Goal: Complete application form

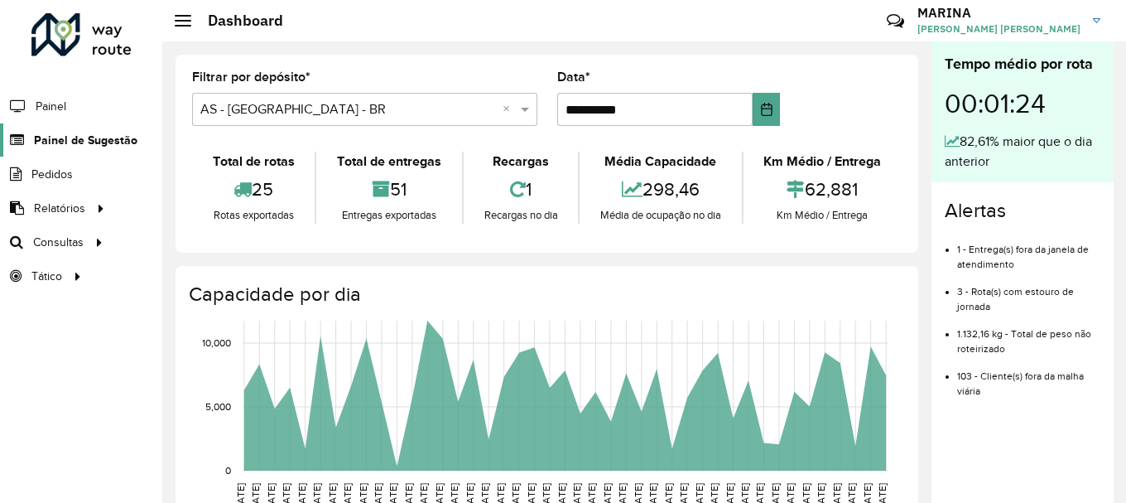
click at [65, 142] on span "Painel de Sugestão" at bounding box center [86, 140] width 104 height 17
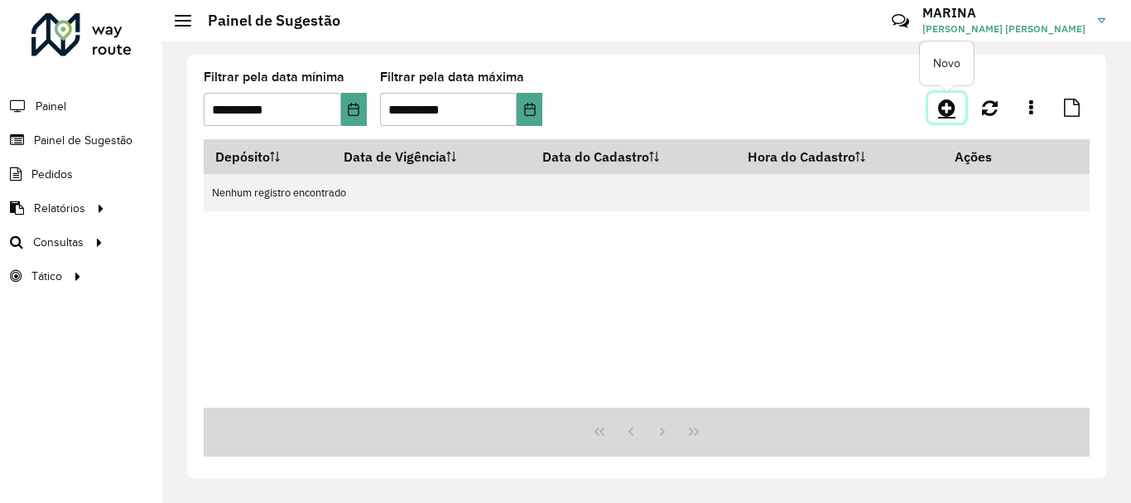
click at [937, 103] on link at bounding box center [946, 108] width 37 height 30
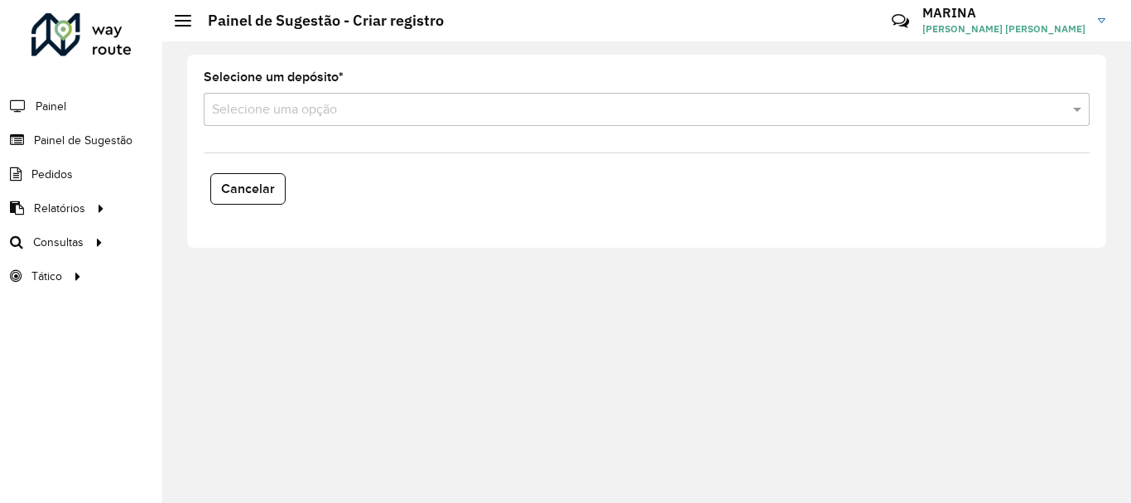
click at [298, 117] on input "text" at bounding box center [630, 110] width 836 height 20
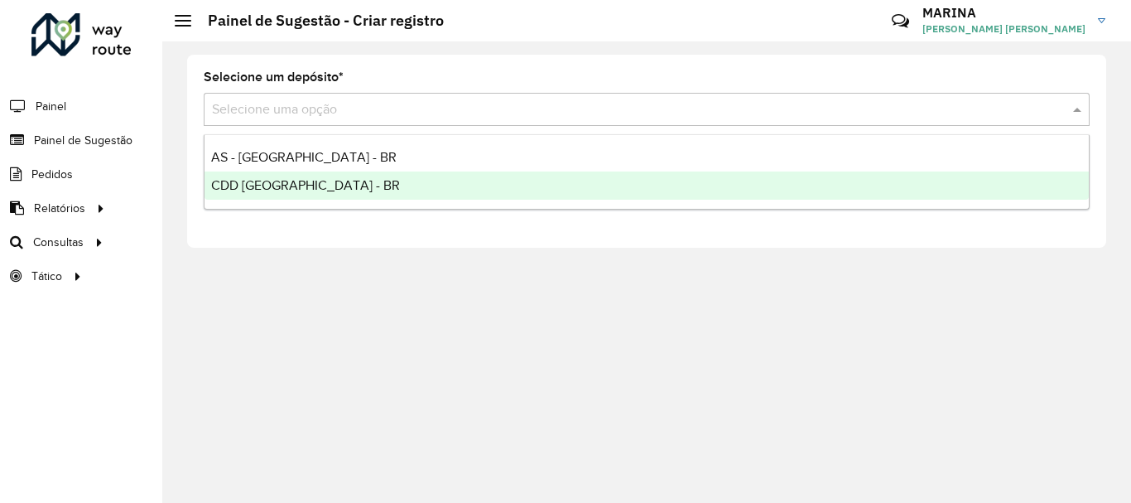
click at [274, 179] on span "CDD [GEOGRAPHIC_DATA] - BR" at bounding box center [305, 185] width 189 height 14
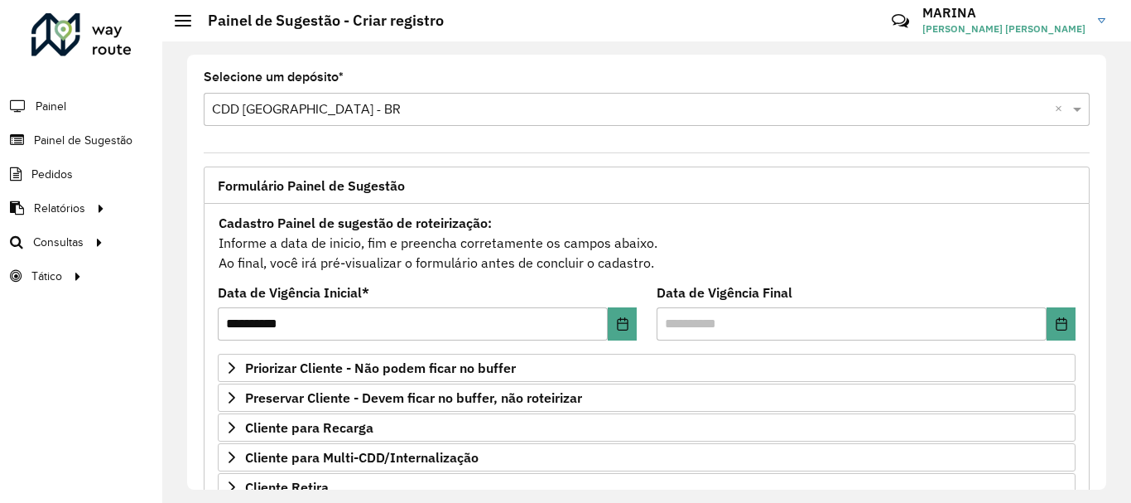
scroll to position [83, 0]
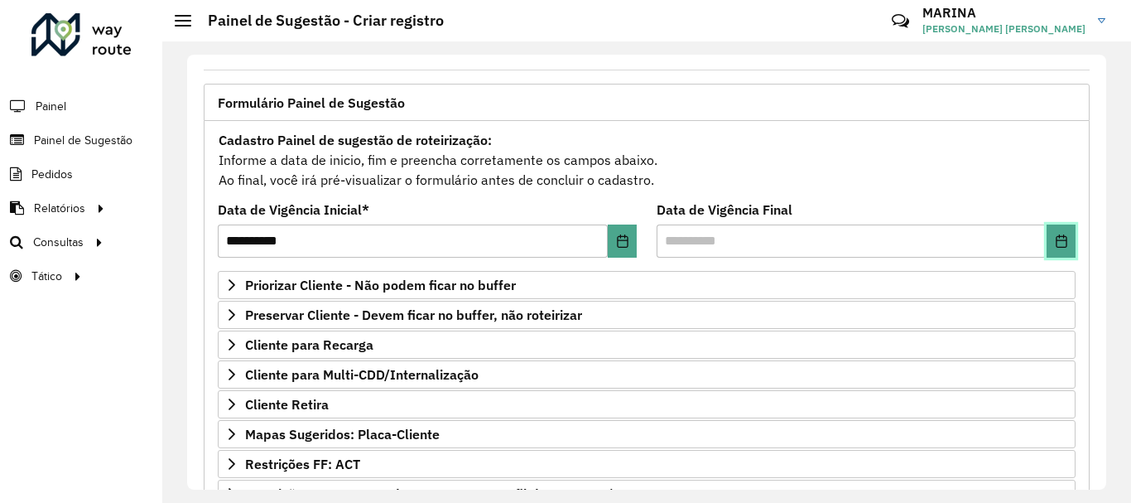
click at [1056, 237] on icon "Choose Date" at bounding box center [1061, 240] width 13 height 13
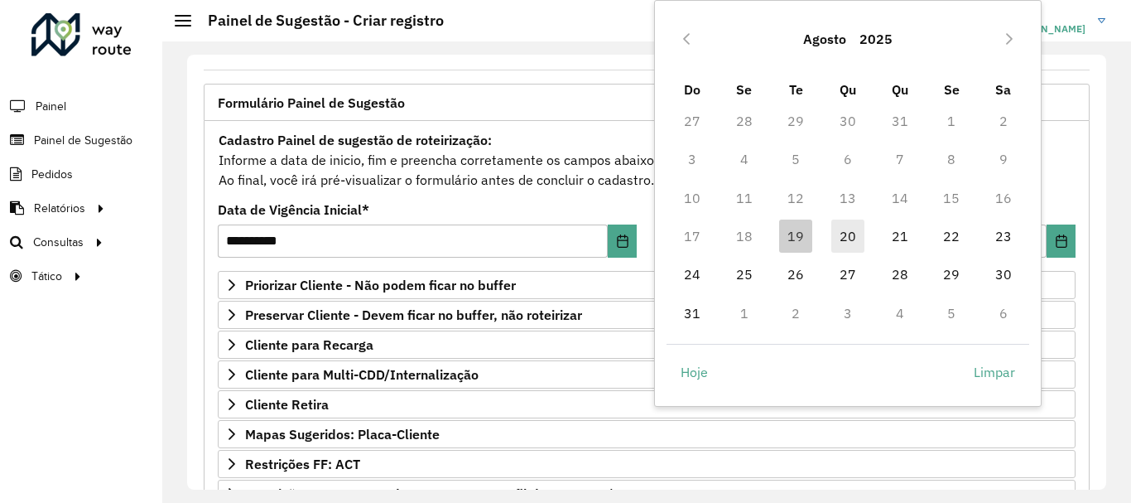
click at [839, 234] on span "20" at bounding box center [847, 235] width 33 height 33
type input "**********"
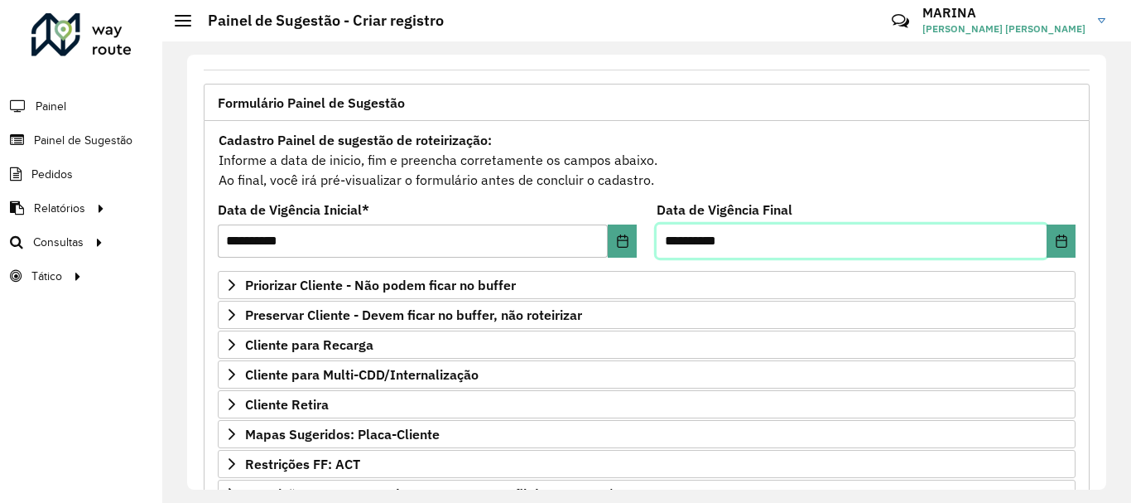
scroll to position [323, 0]
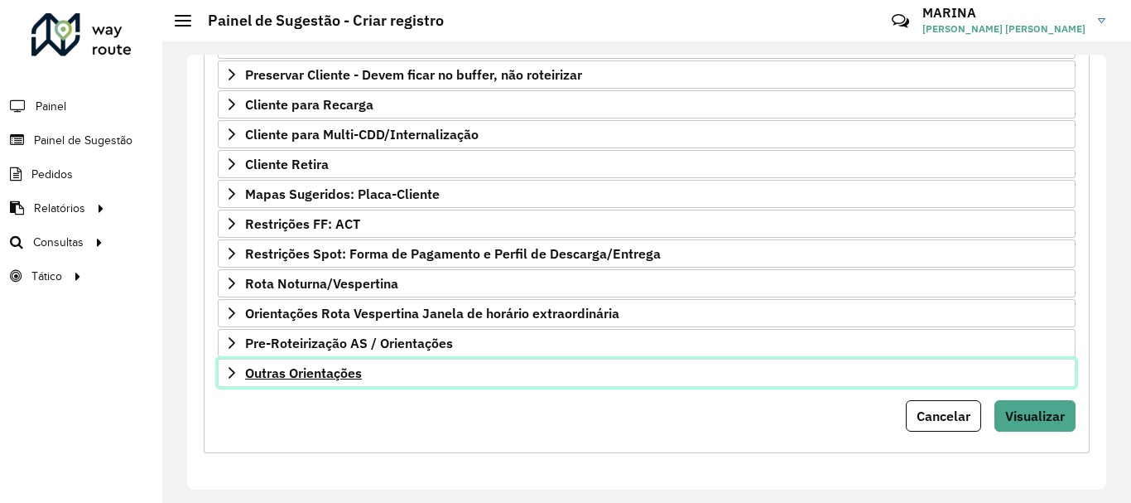
click at [499, 373] on link "Outras Orientações" at bounding box center [647, 373] width 858 height 28
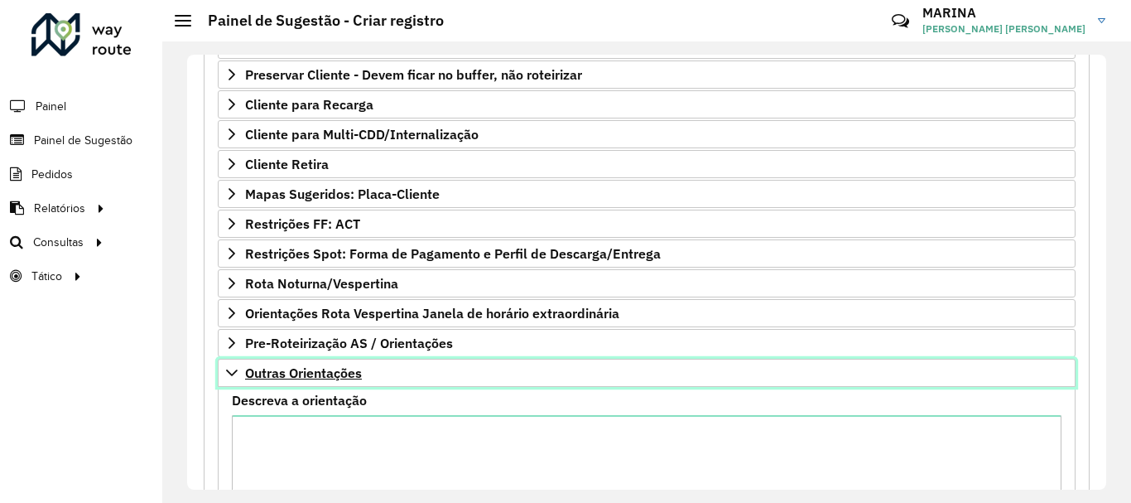
scroll to position [353, 0]
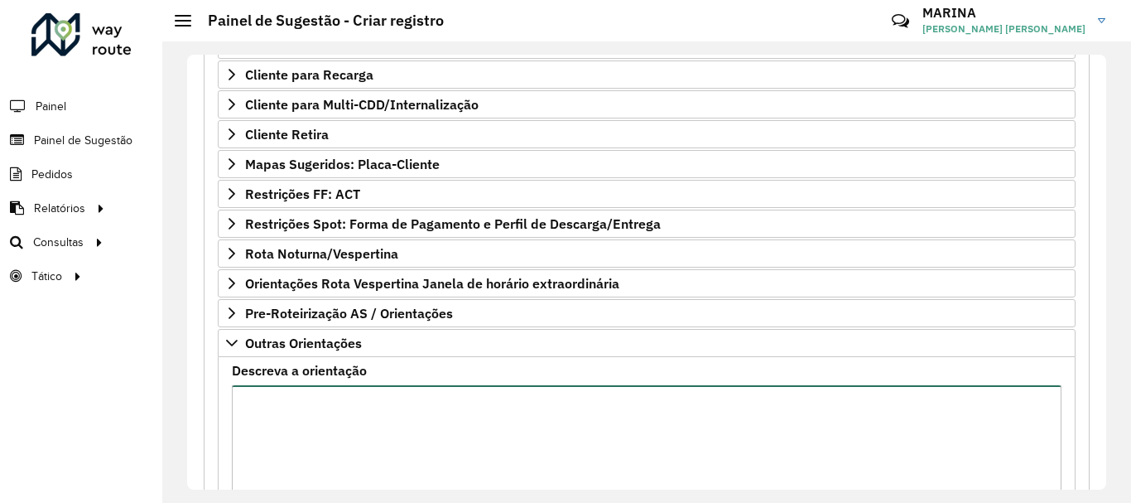
click at [484, 406] on textarea "Descreva a orientação" at bounding box center [647, 455] width 830 height 140
paste textarea "**********"
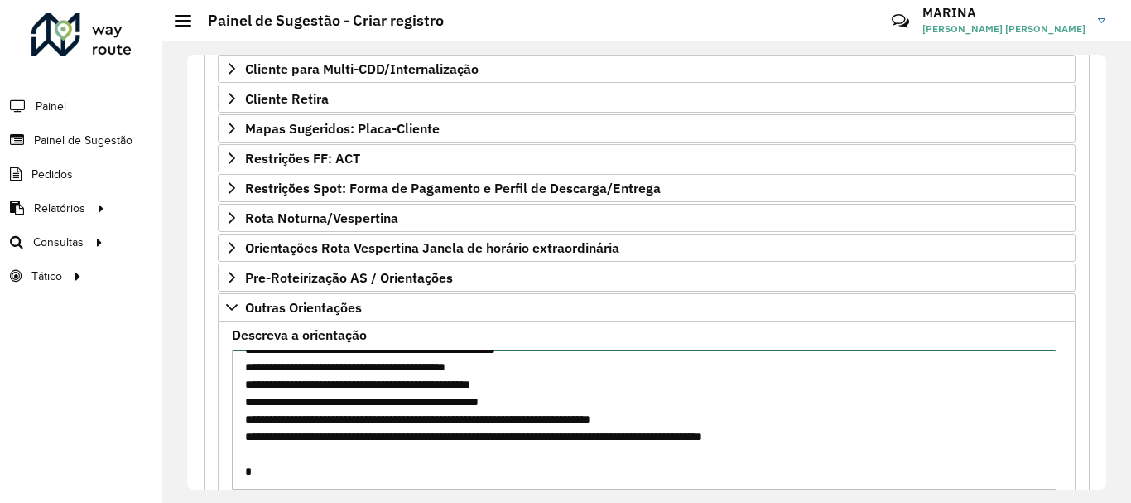
scroll to position [513, 0]
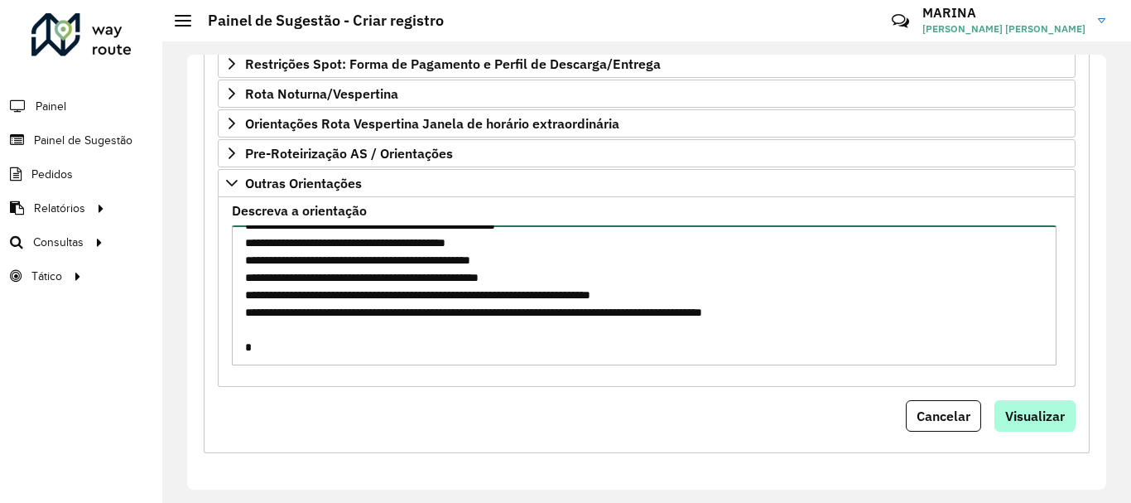
type textarea "**********"
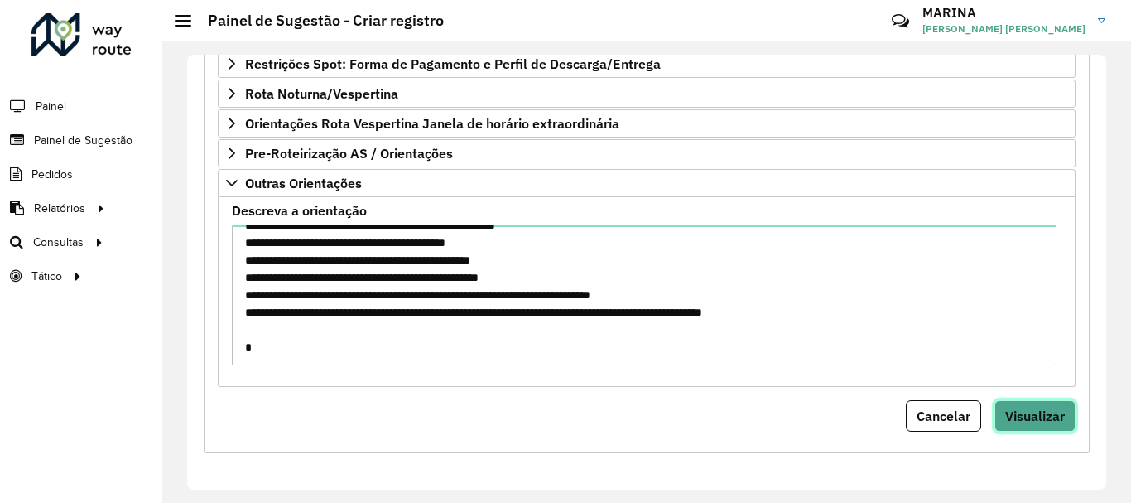
click at [1046, 422] on span "Visualizar" at bounding box center [1035, 415] width 60 height 17
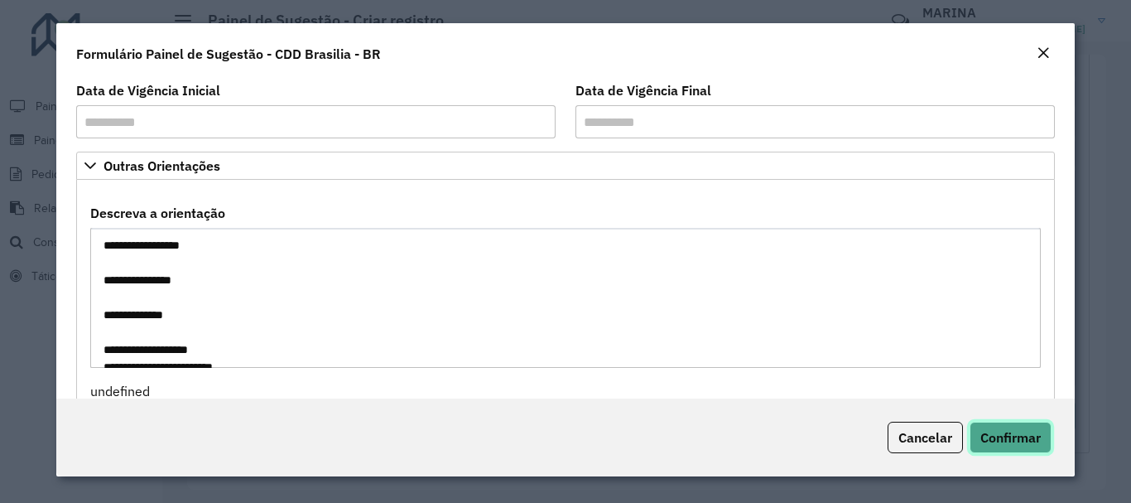
click at [1032, 431] on span "Confirmar" at bounding box center [1011, 437] width 60 height 17
